Goal: Task Accomplishment & Management: Manage account settings

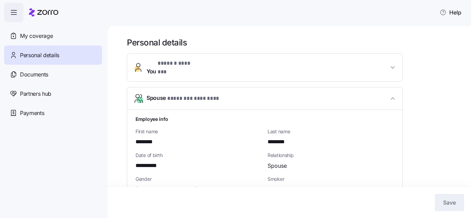
scroll to position [69, 0]
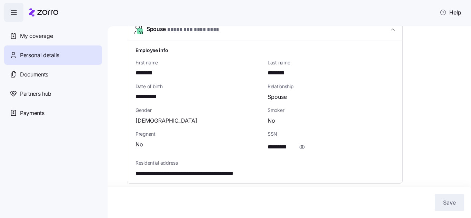
click at [34, 54] on span "Personal details" at bounding box center [39, 55] width 39 height 9
